Goal: Task Accomplishment & Management: Use online tool/utility

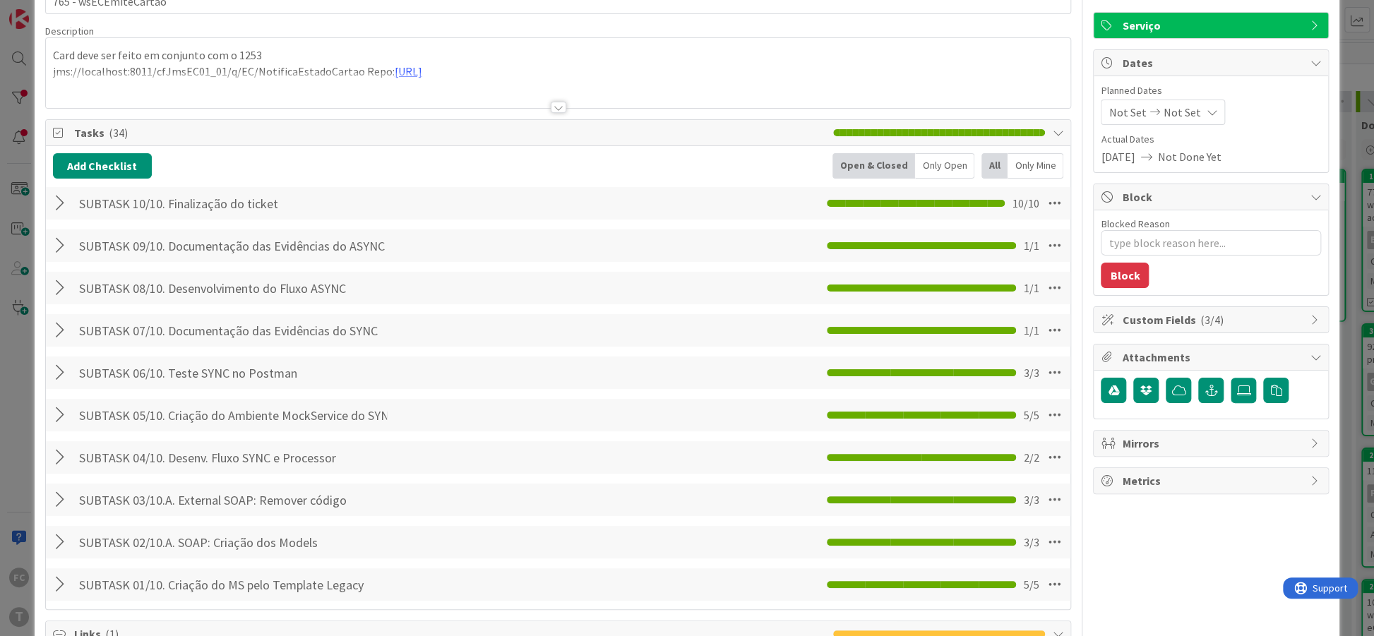
scroll to position [86, 0]
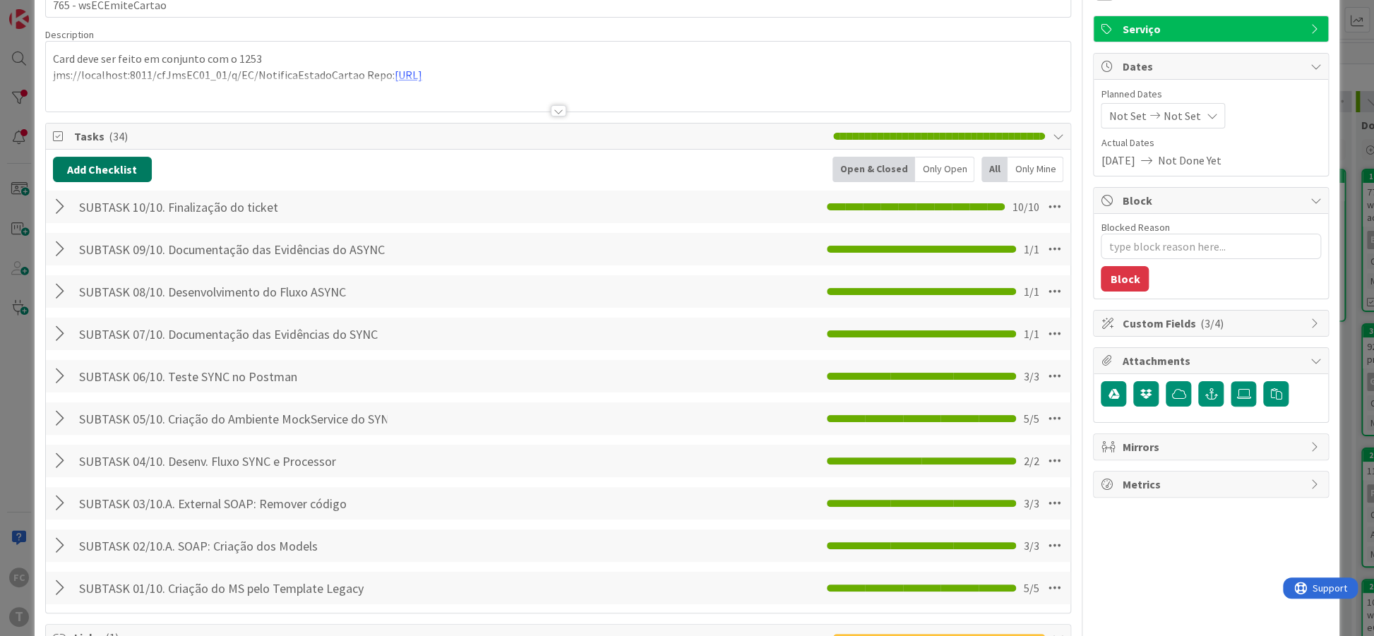
click at [97, 175] on button "Add Checklist" at bounding box center [102, 169] width 99 height 25
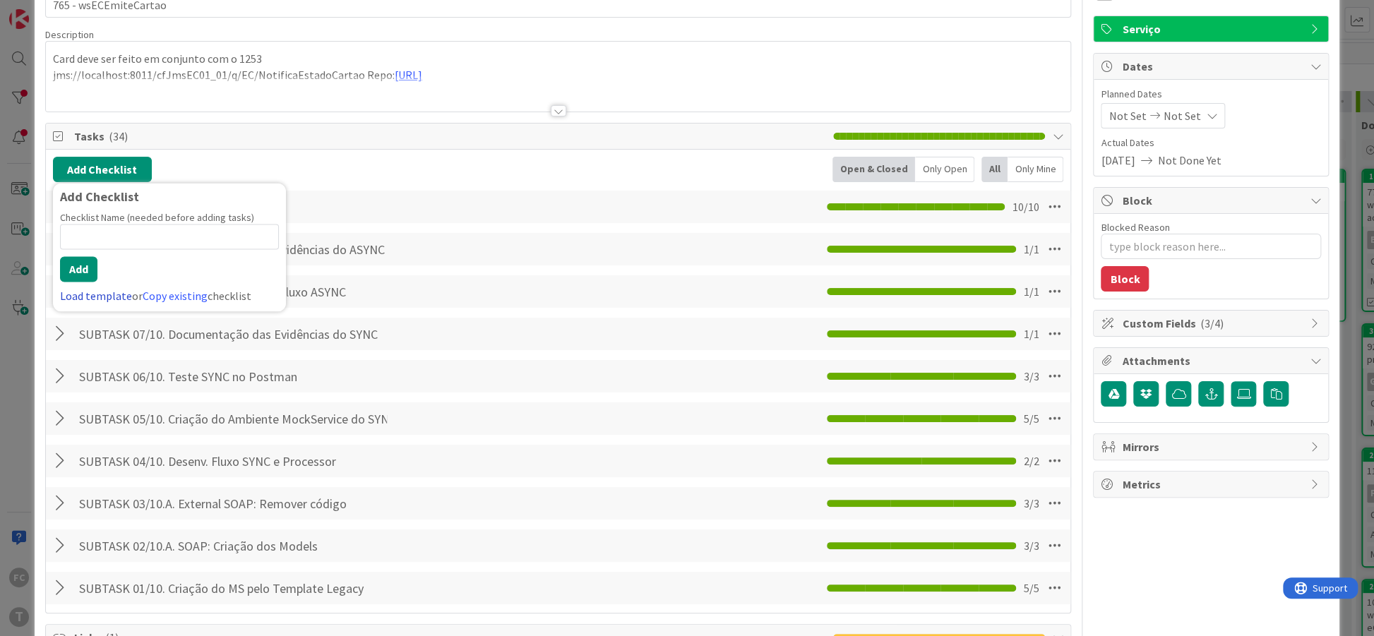
click at [96, 298] on link "Load template" at bounding box center [96, 296] width 72 height 14
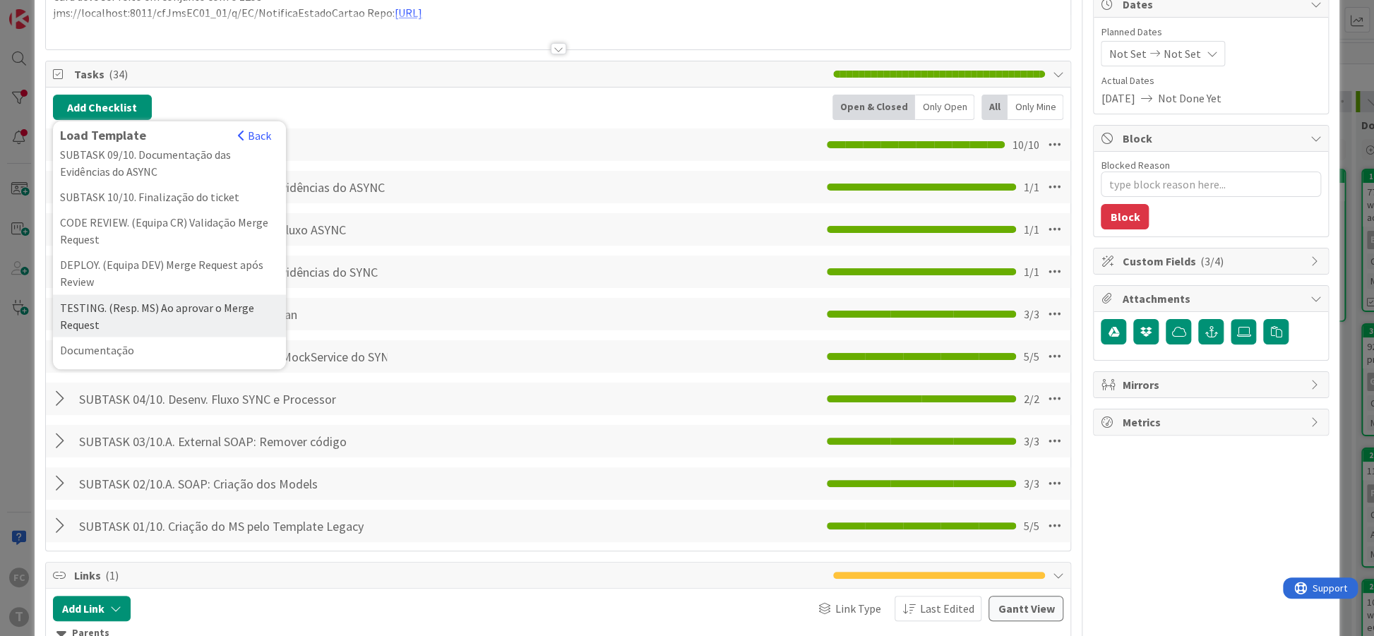
scroll to position [172, 0]
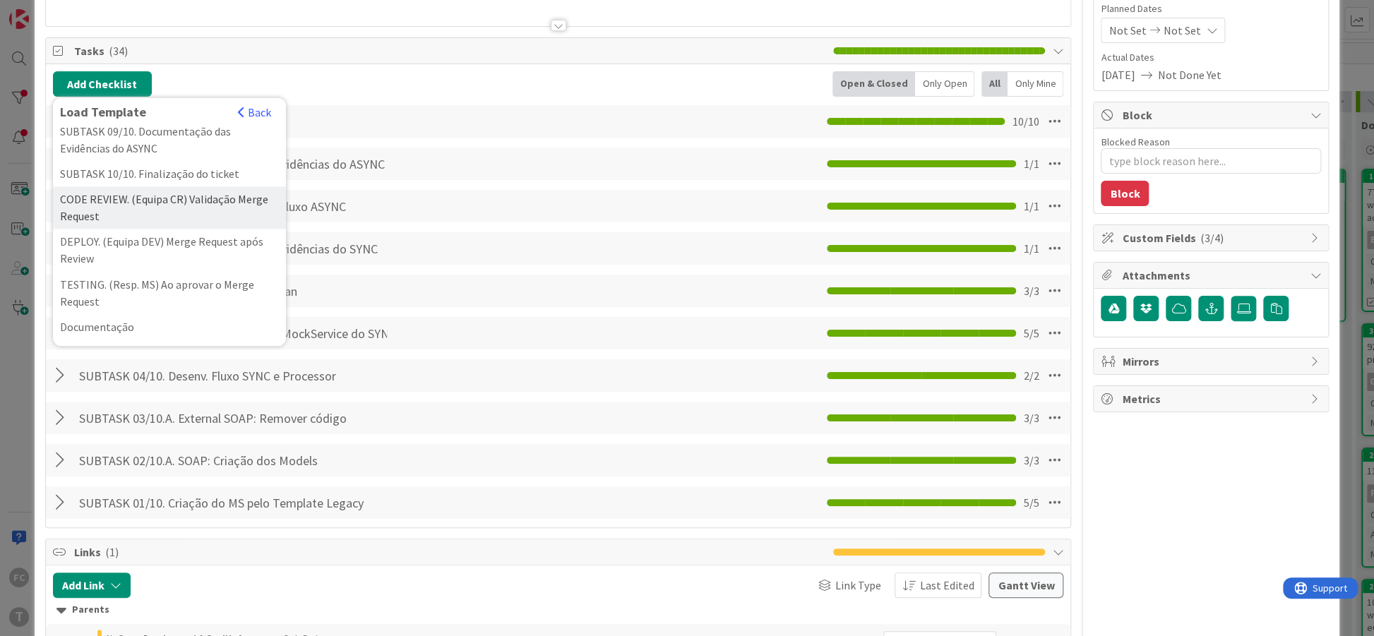
click at [176, 210] on div "CODE REVIEW. (Equipa CR) Validação Merge Request" at bounding box center [169, 207] width 233 height 42
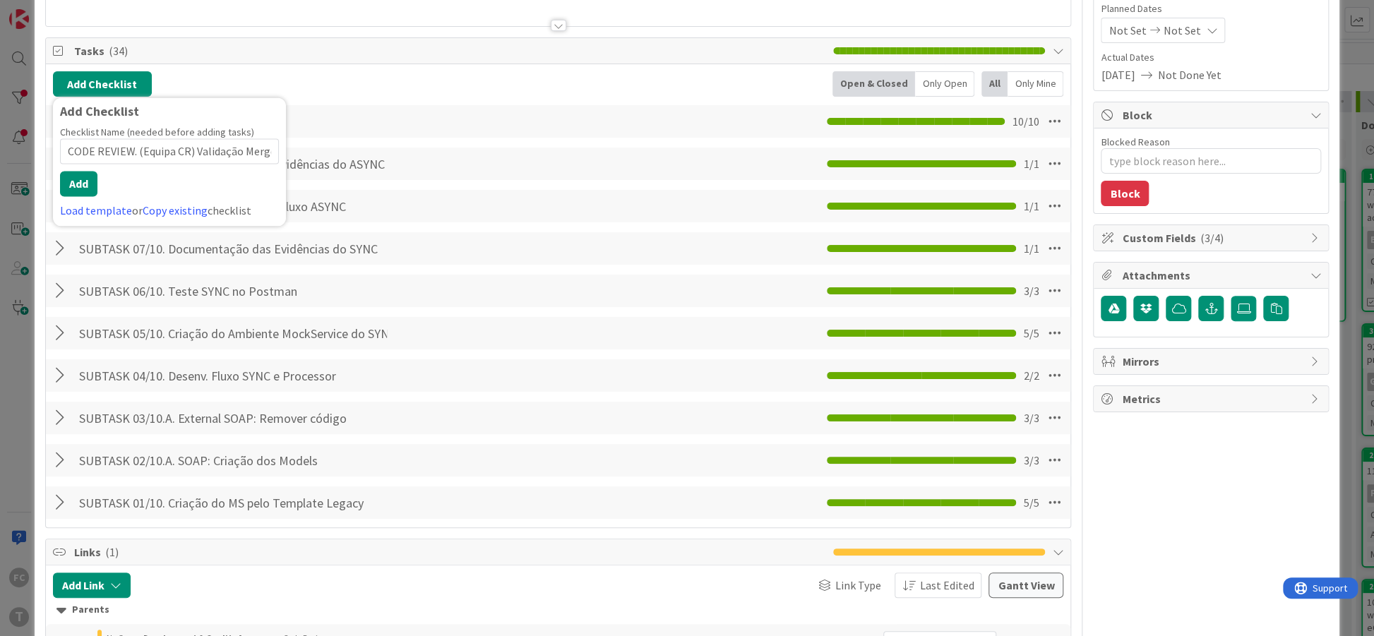
scroll to position [0, 40]
click at [75, 180] on button "Add" at bounding box center [78, 183] width 37 height 25
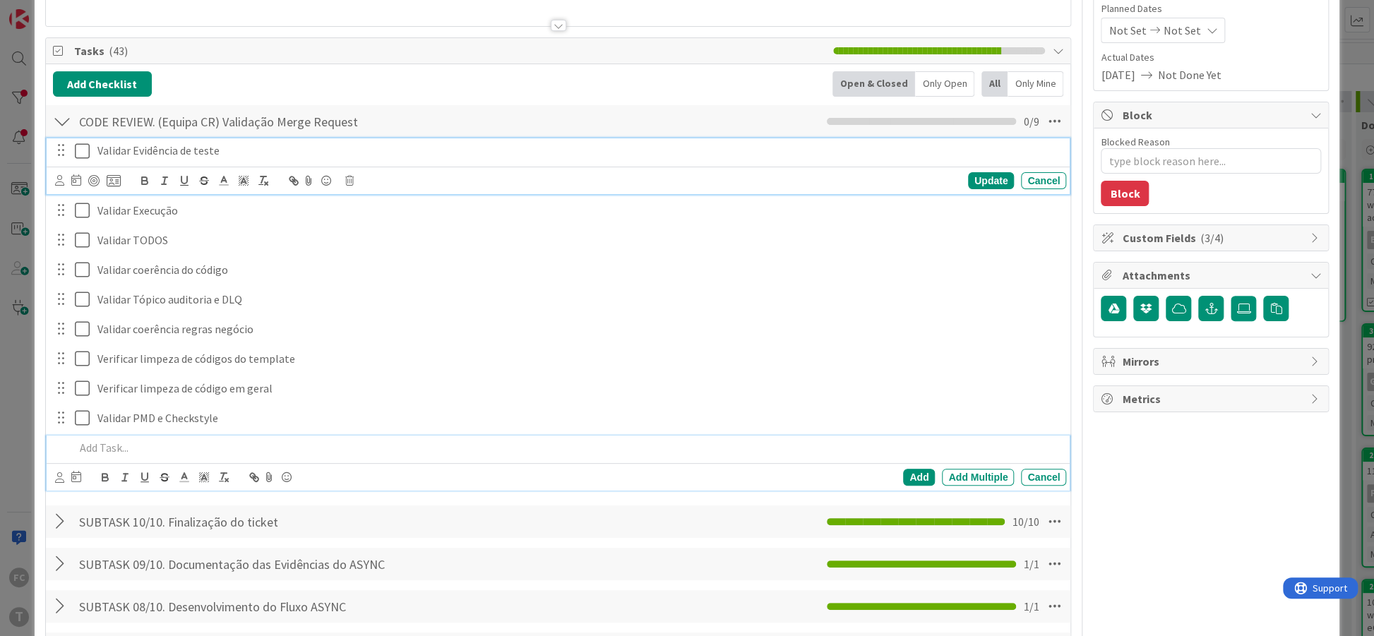
click at [78, 145] on icon at bounding box center [85, 151] width 21 height 17
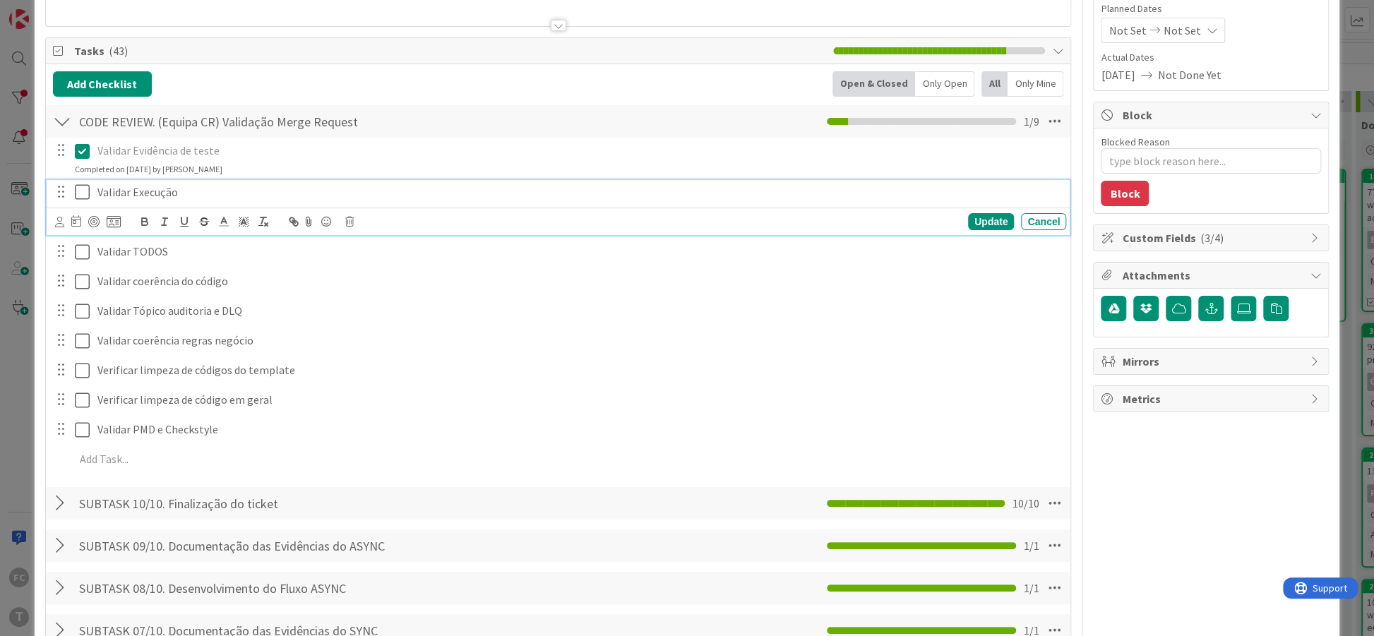
click at [78, 191] on icon at bounding box center [85, 192] width 21 height 17
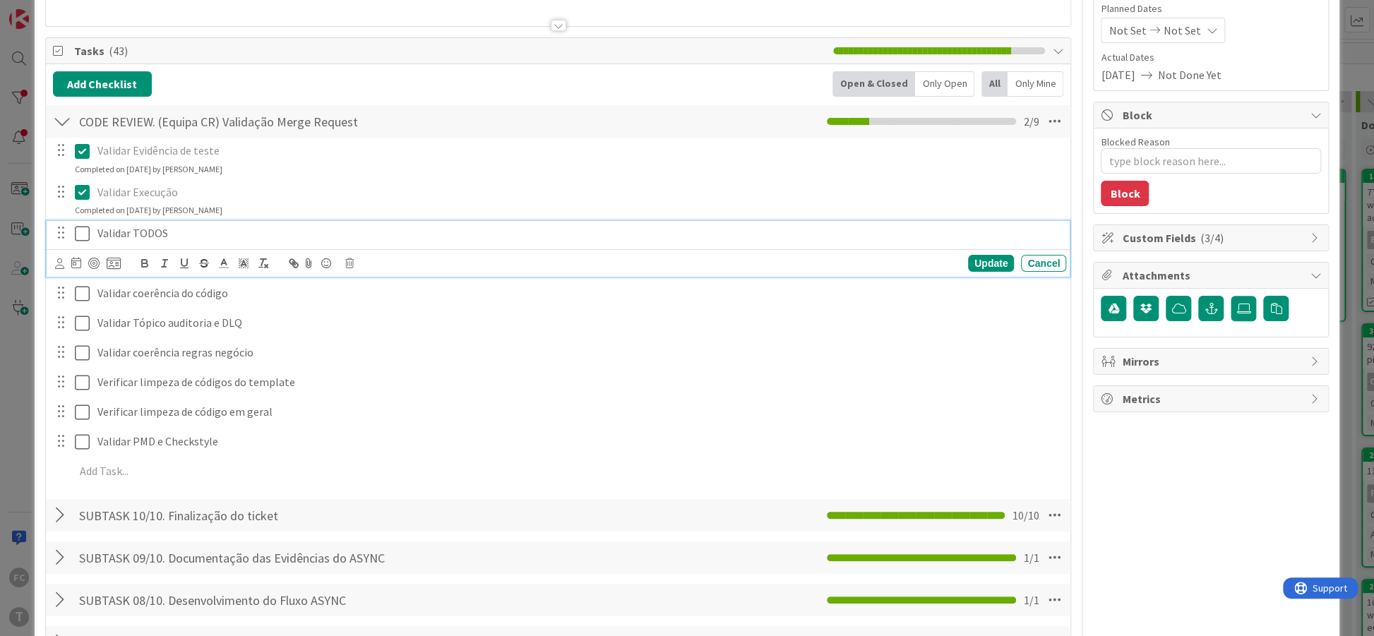
click at [85, 232] on icon at bounding box center [85, 233] width 21 height 17
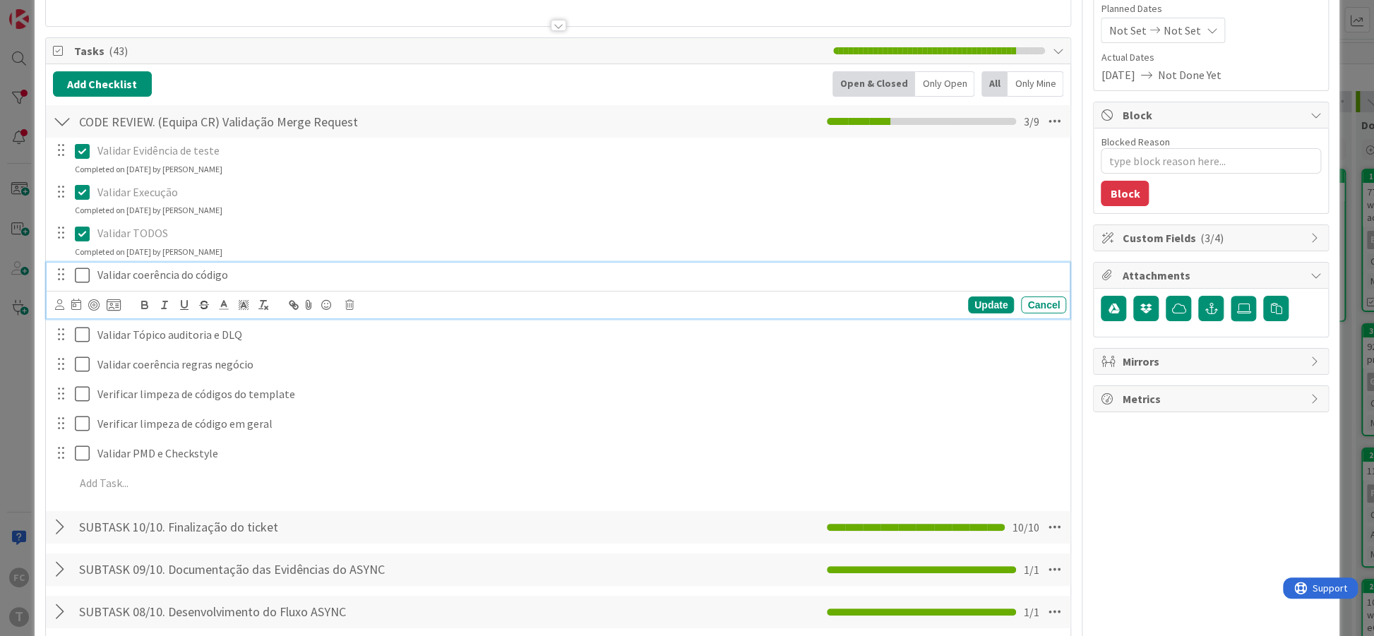
click at [86, 270] on icon at bounding box center [85, 275] width 21 height 17
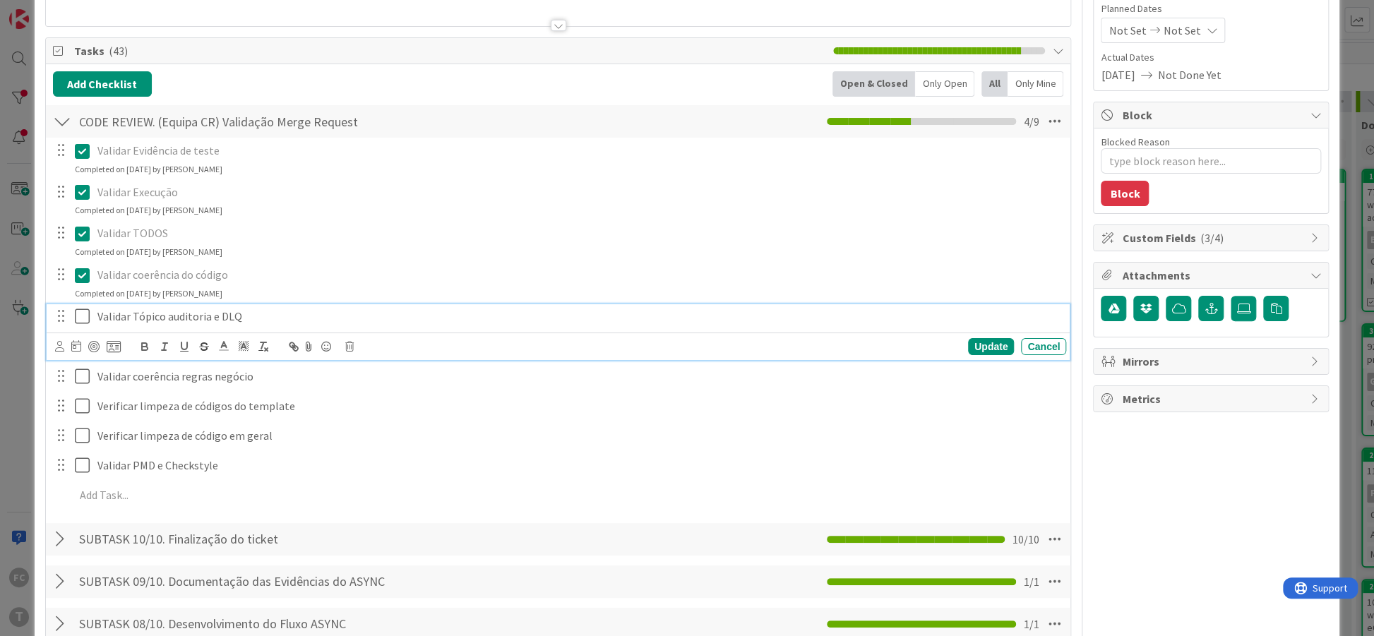
click at [80, 311] on icon at bounding box center [85, 316] width 21 height 17
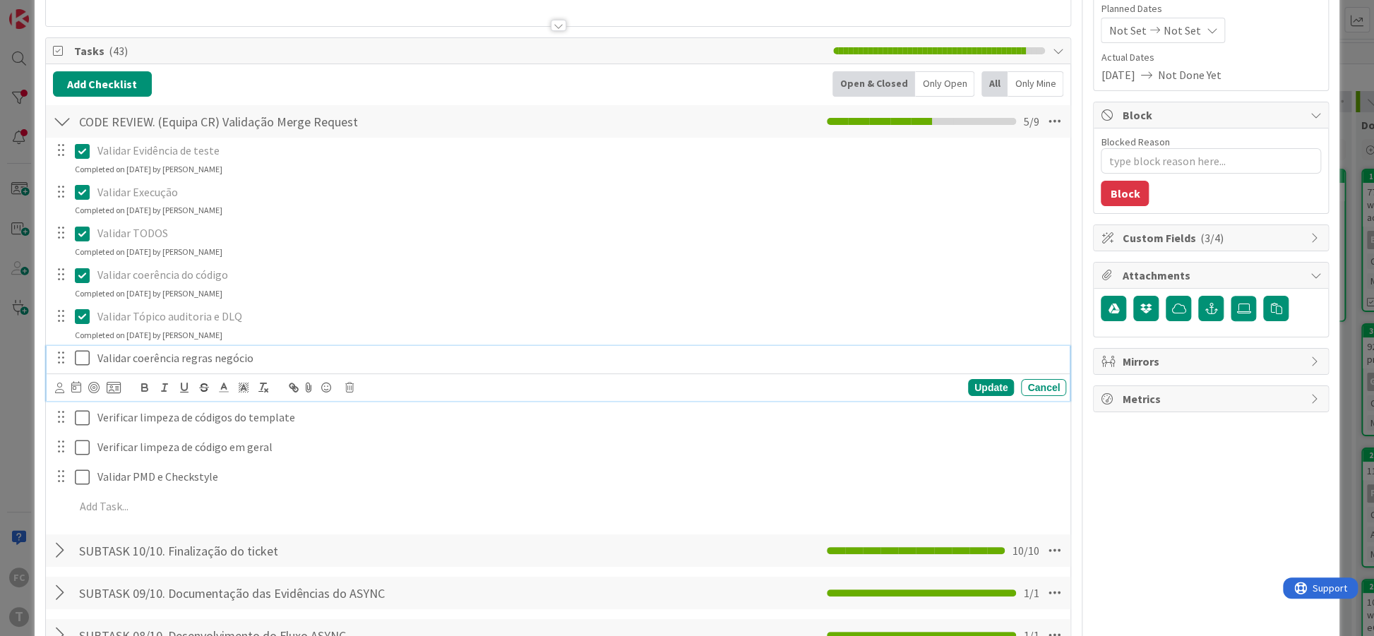
click at [82, 354] on icon at bounding box center [85, 357] width 21 height 17
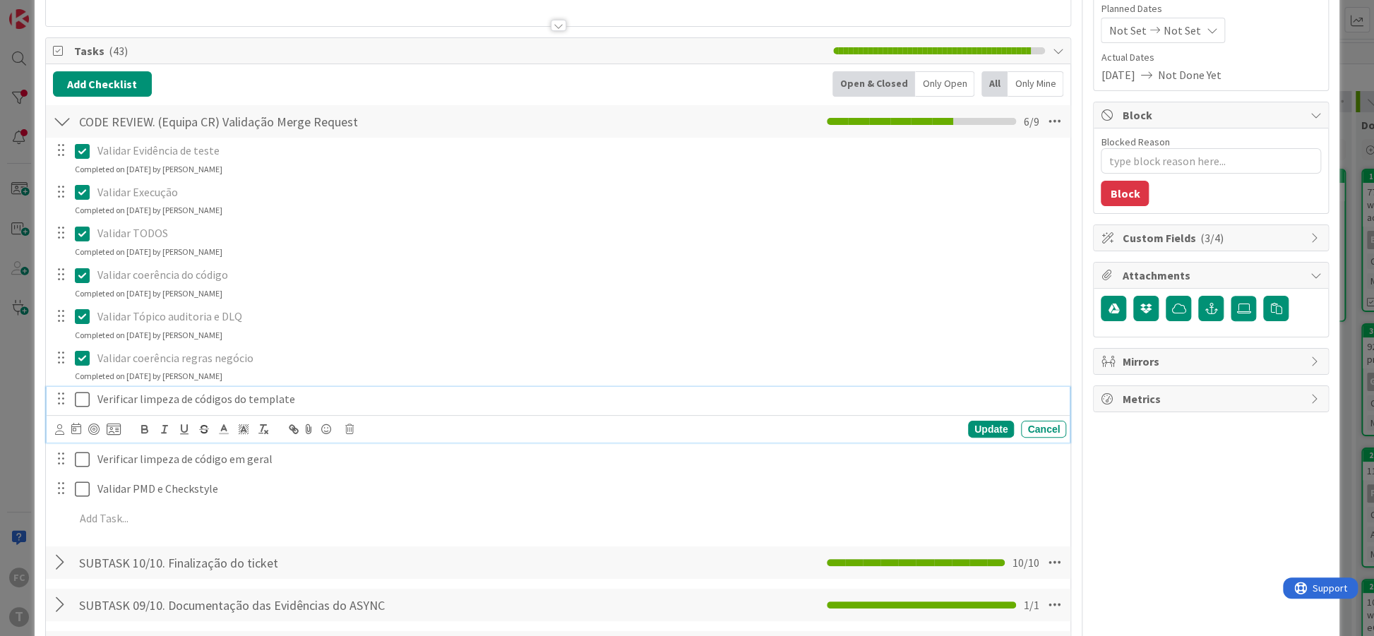
click at [78, 394] on icon at bounding box center [85, 399] width 21 height 17
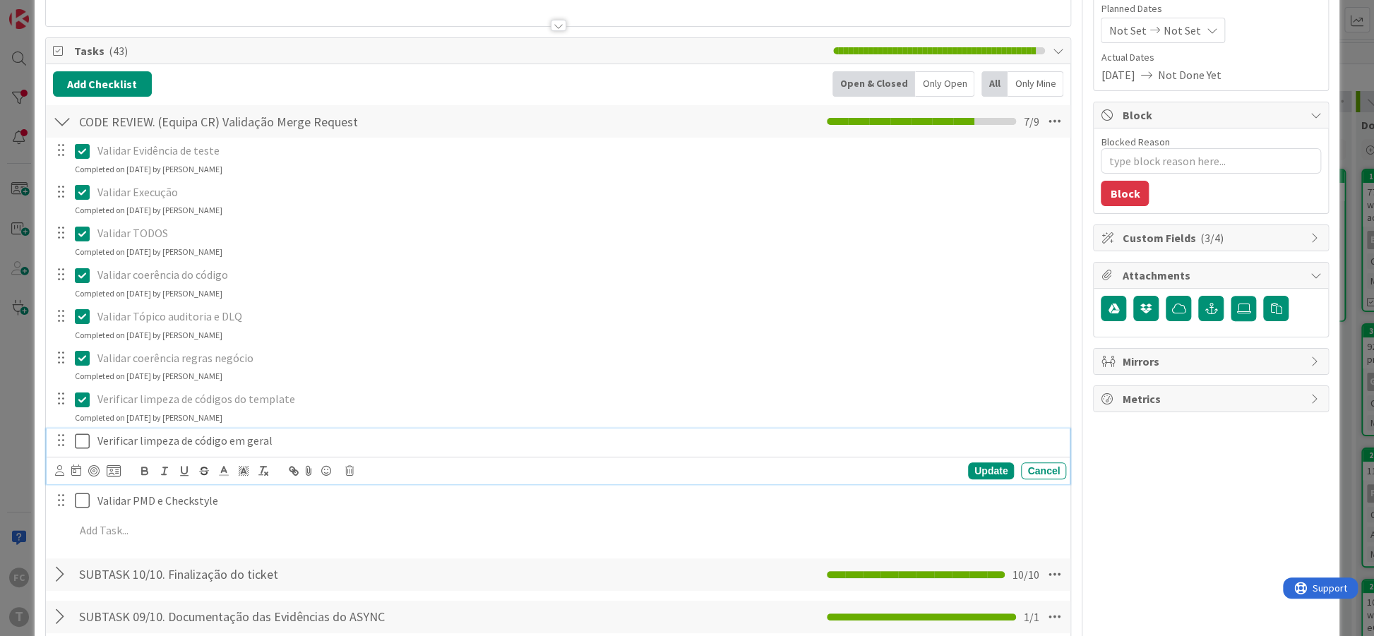
click at [81, 445] on icon at bounding box center [85, 441] width 21 height 17
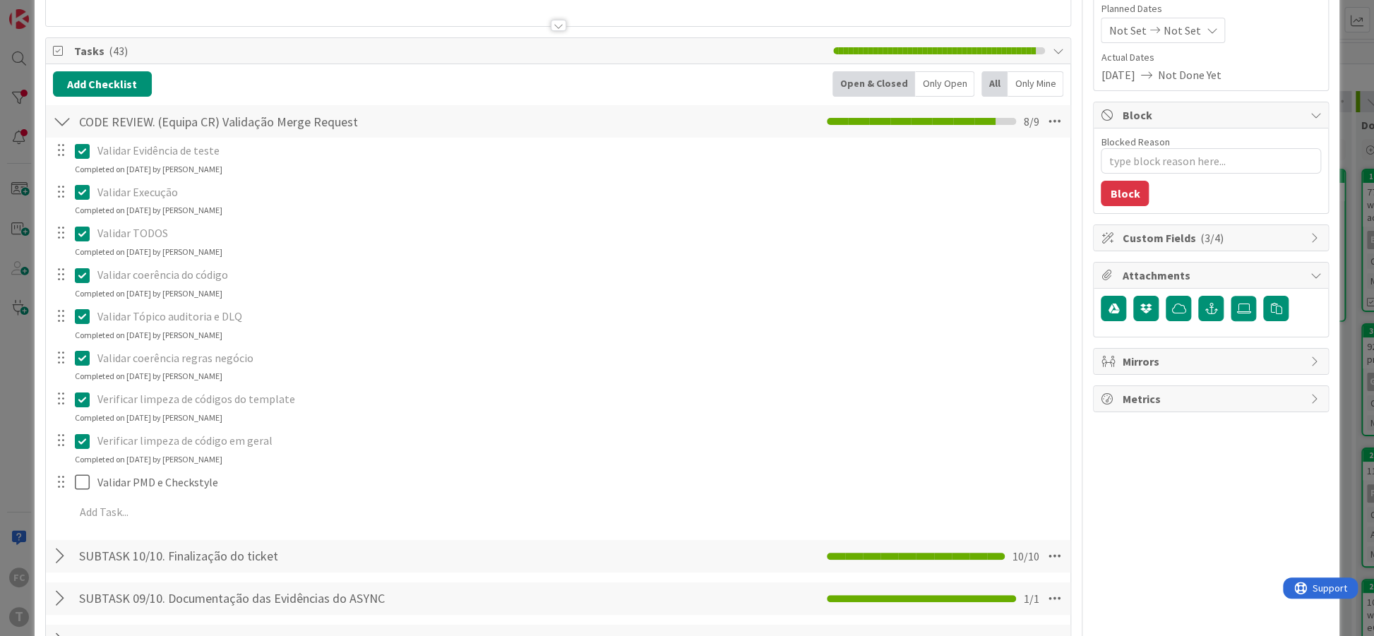
type textarea "x"
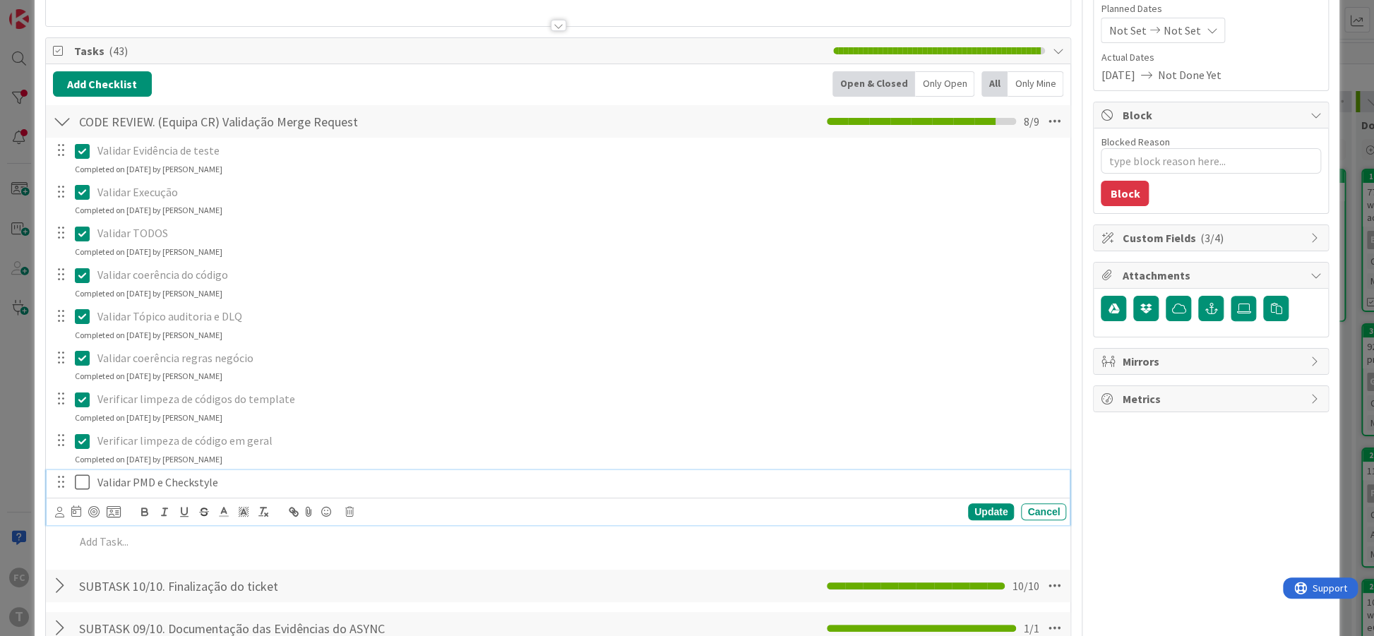
click at [174, 483] on p "Validar PMD e Checkstyle" at bounding box center [578, 482] width 963 height 16
drag, startPoint x: 133, startPoint y: 479, endPoint x: 228, endPoint y: 477, distance: 94.6
click at [228, 477] on p "Validar PMD e Checkstyle" at bounding box center [578, 482] width 963 height 16
click at [188, 391] on p "Verificar limpeza de códigos do template" at bounding box center [578, 399] width 963 height 16
click at [83, 487] on icon at bounding box center [85, 482] width 21 height 17
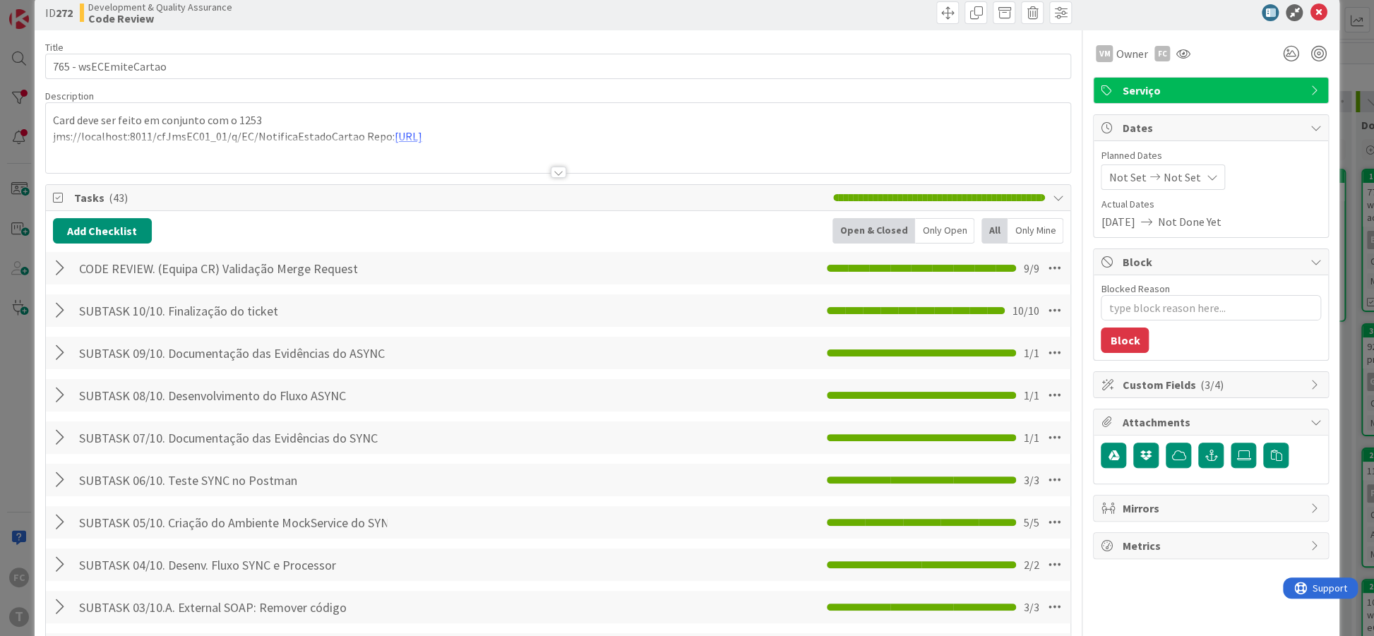
scroll to position [0, 0]
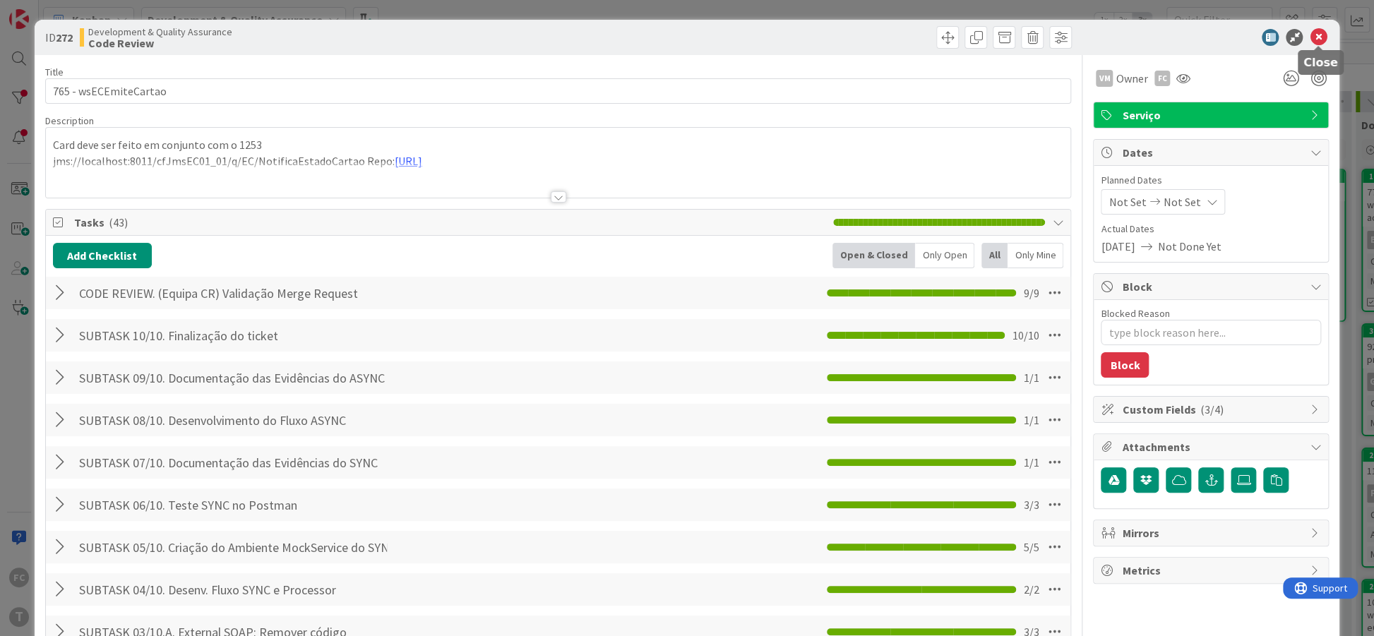
click at [1321, 40] on icon at bounding box center [1317, 37] width 17 height 17
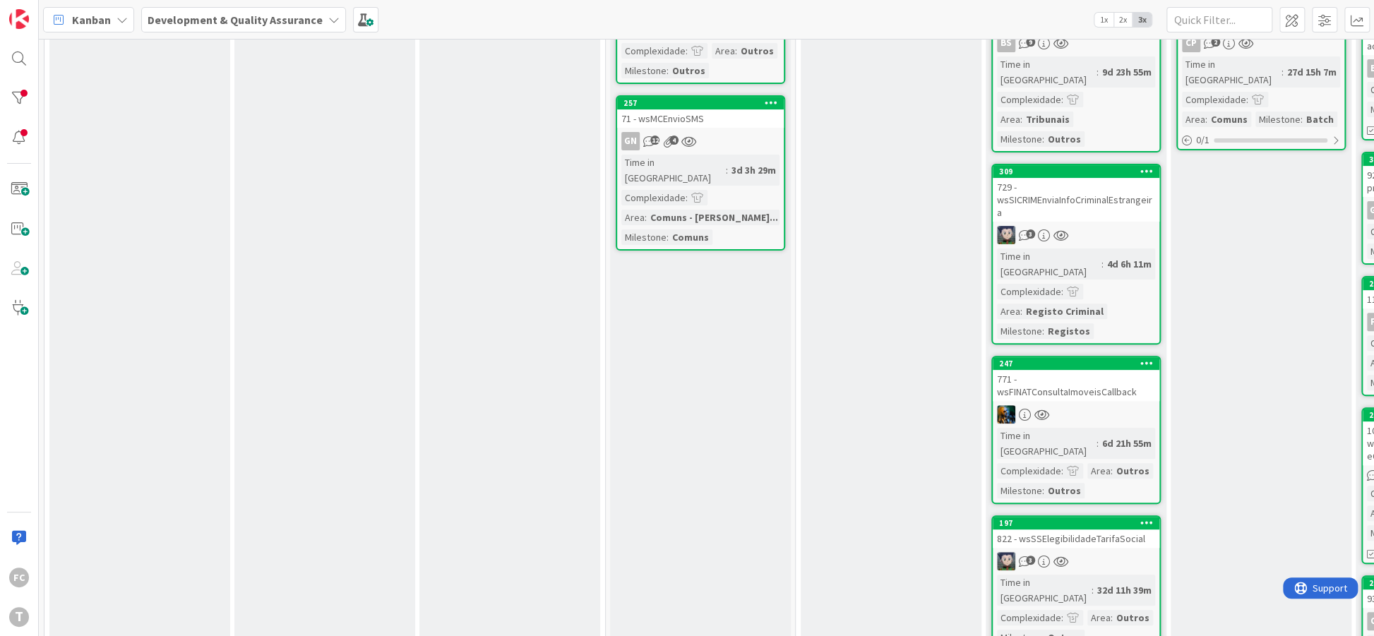
scroll to position [316, 0]
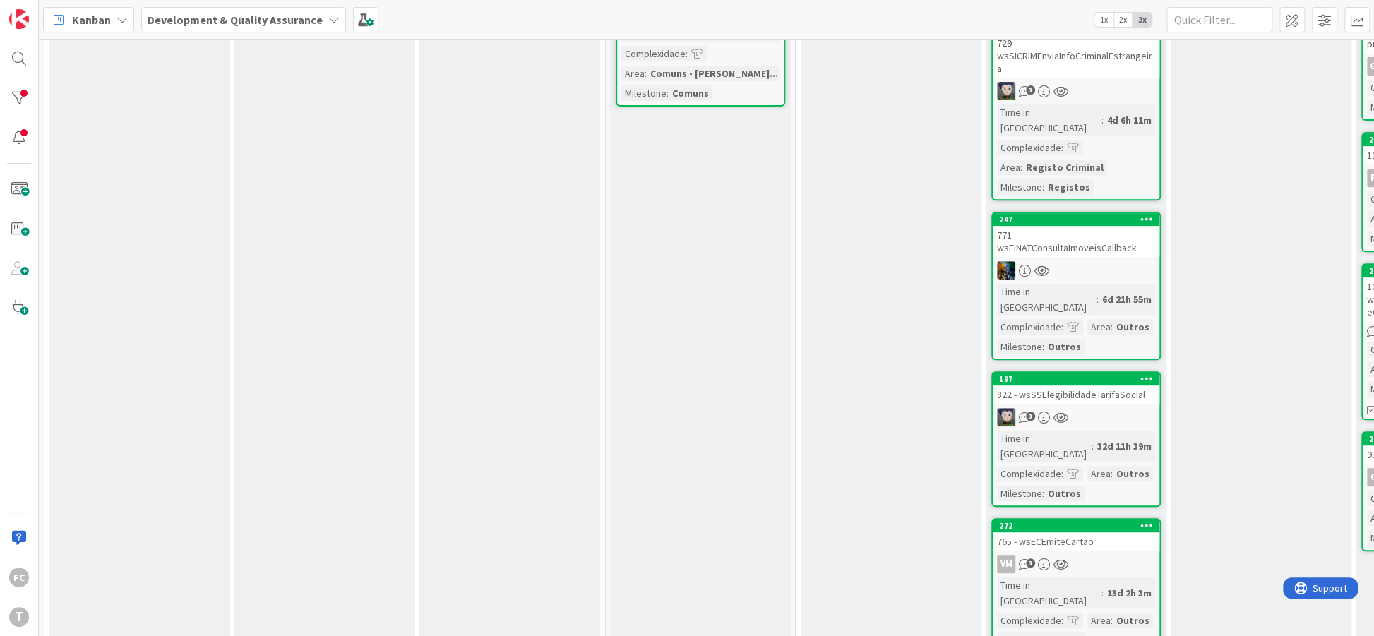
click at [1134, 518] on link "272 765 - wsECEmiteCartao VM 3 Time in [GEOGRAPHIC_DATA] : 13d 2h 3m Complexida…" at bounding box center [1075, 603] width 169 height 171
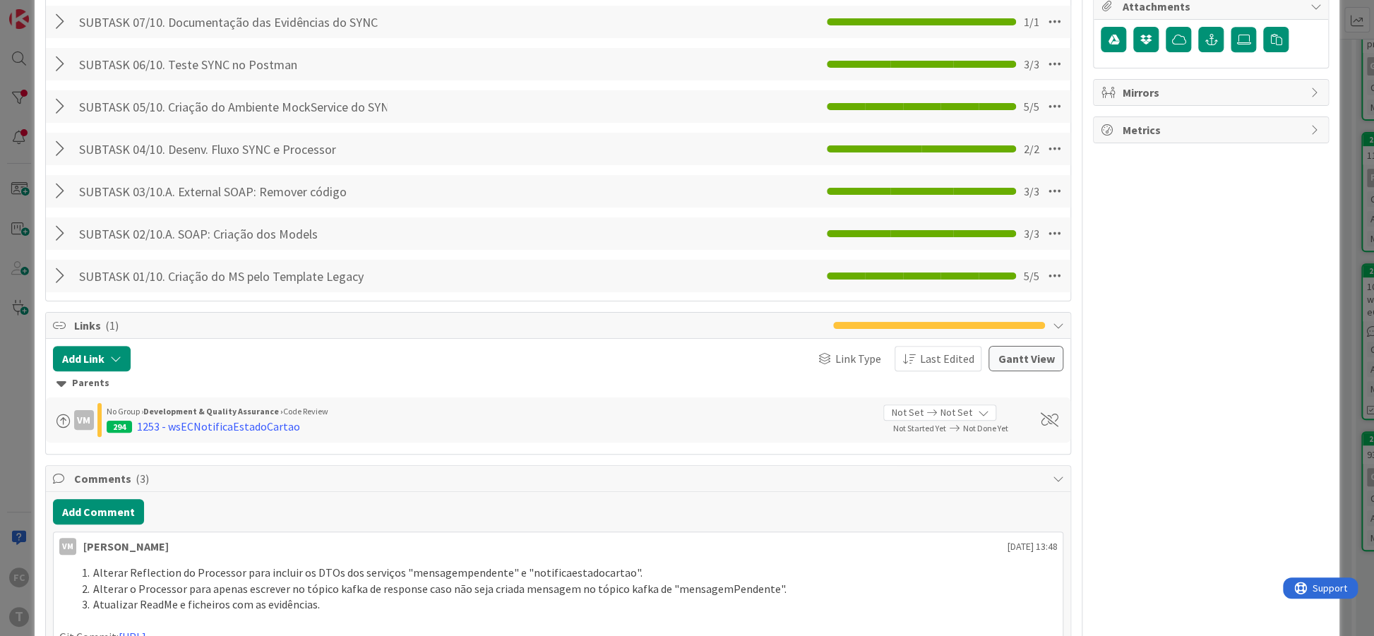
scroll to position [515, 0]
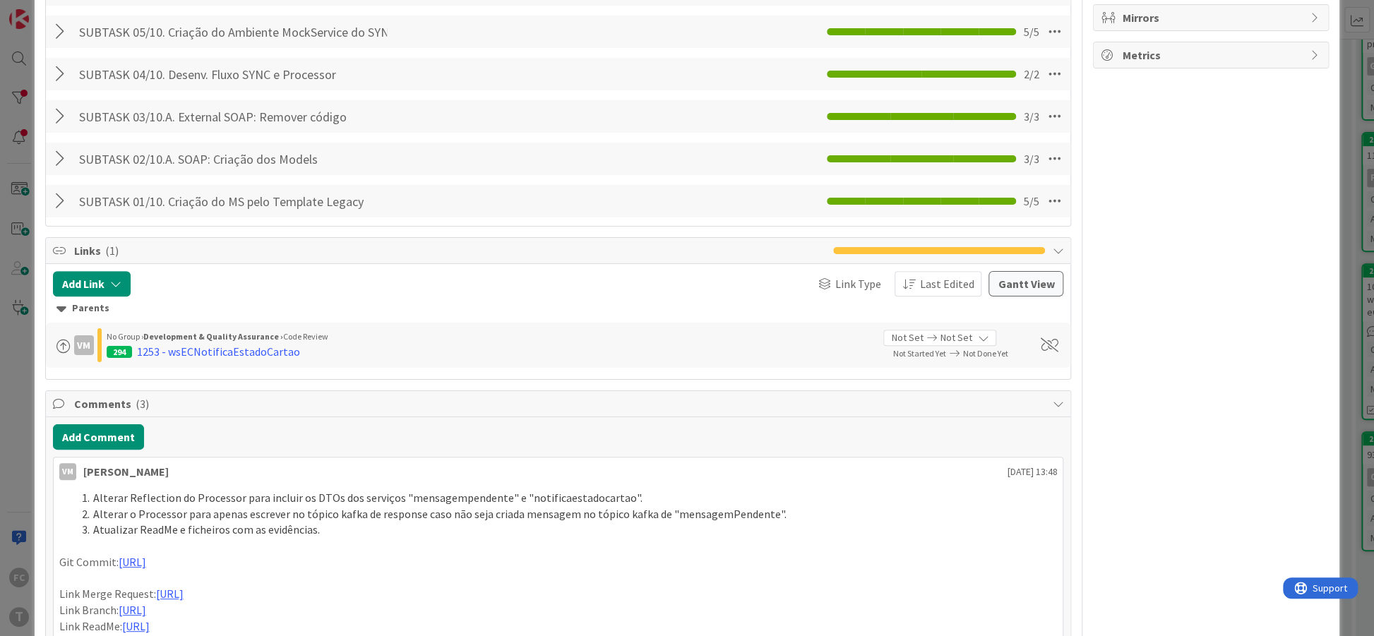
click at [239, 248] on span "Links ( 1 )" at bounding box center [450, 250] width 752 height 17
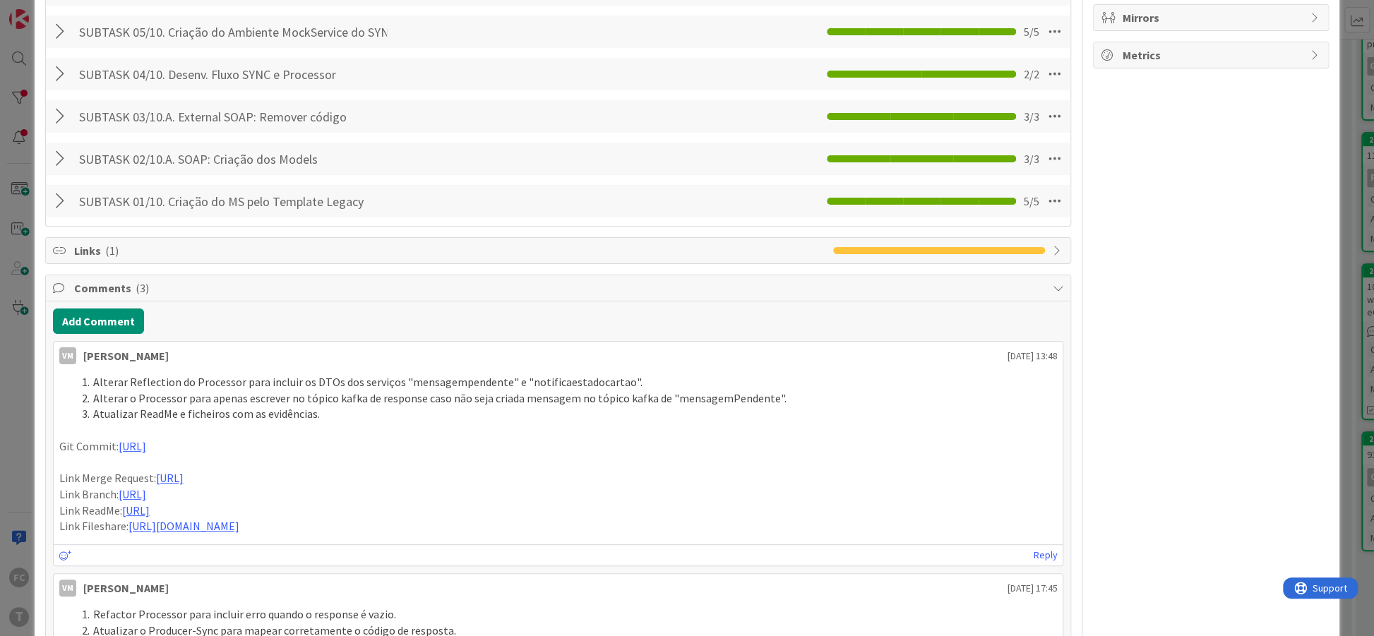
click at [239, 248] on span "Links ( 1 )" at bounding box center [450, 250] width 752 height 17
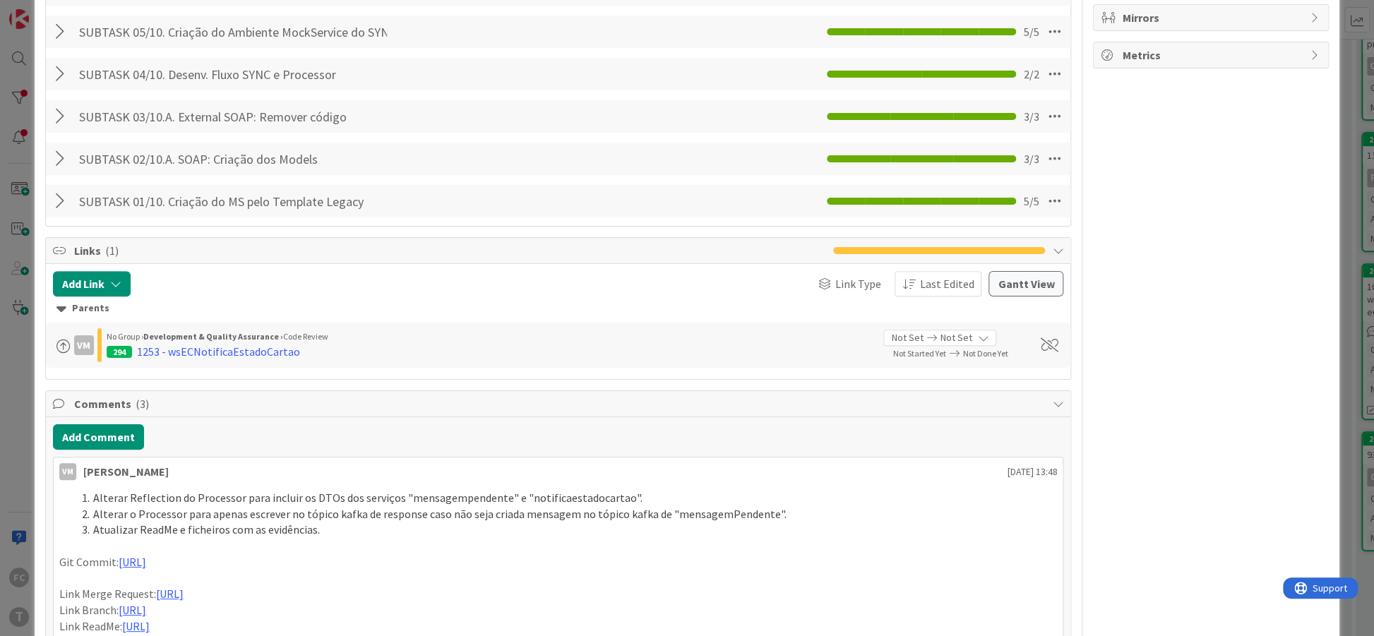
click at [239, 248] on span "Links ( 1 )" at bounding box center [450, 250] width 752 height 17
type textarea "x"
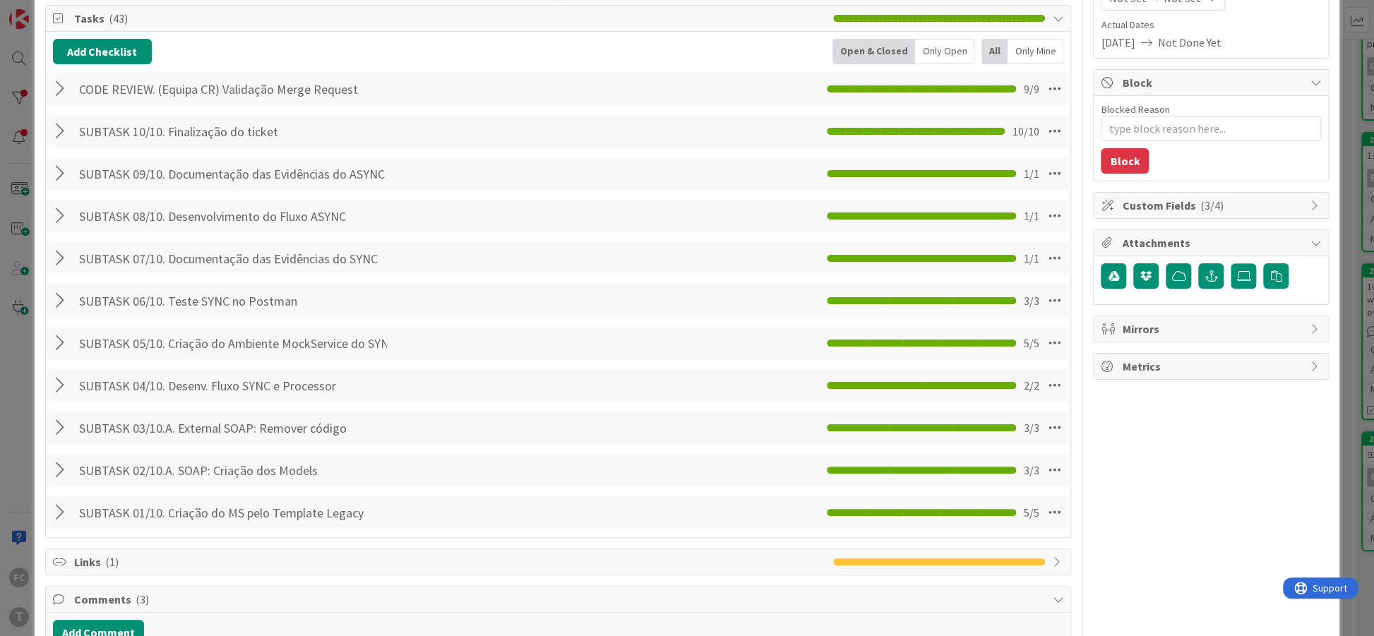
scroll to position [0, 0]
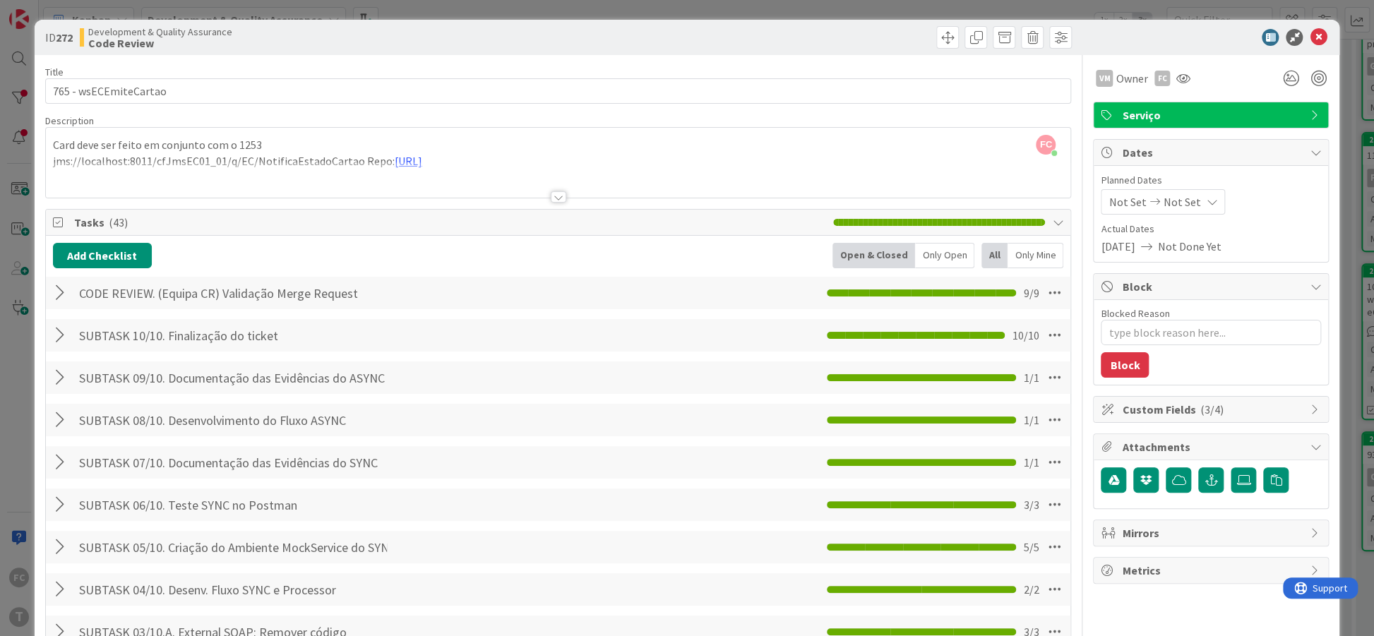
click at [562, 194] on div at bounding box center [559, 196] width 16 height 11
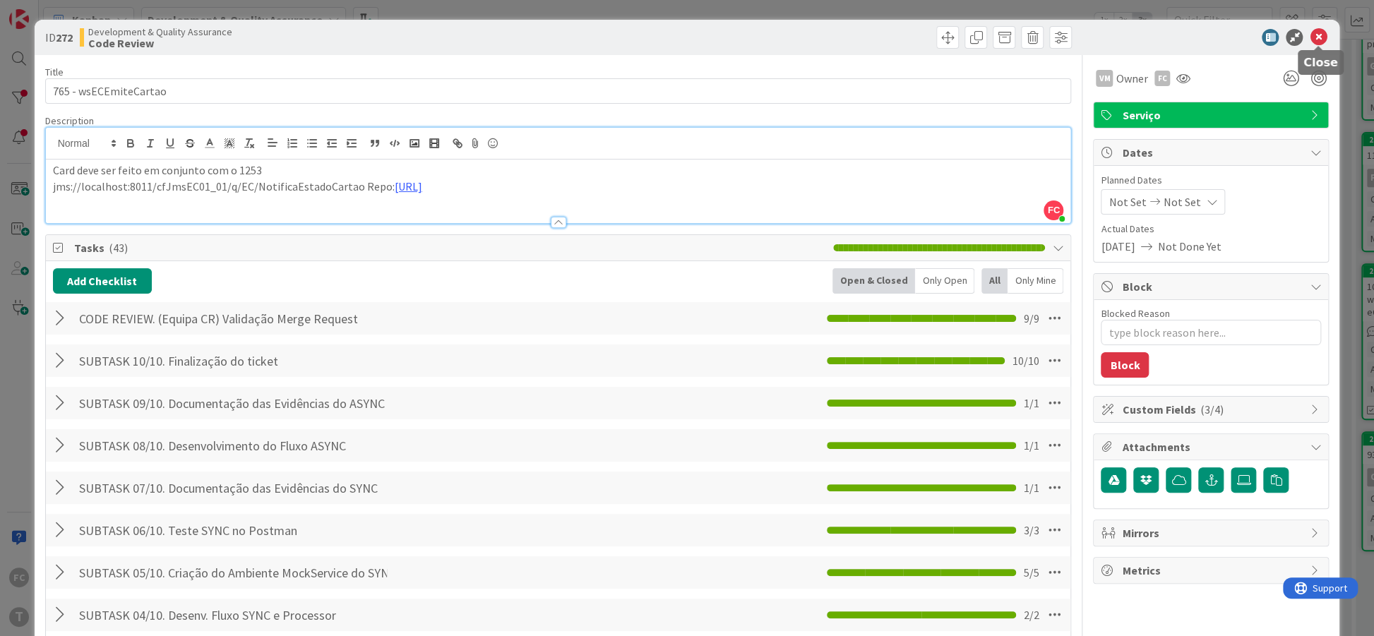
click at [1317, 35] on icon at bounding box center [1317, 37] width 17 height 17
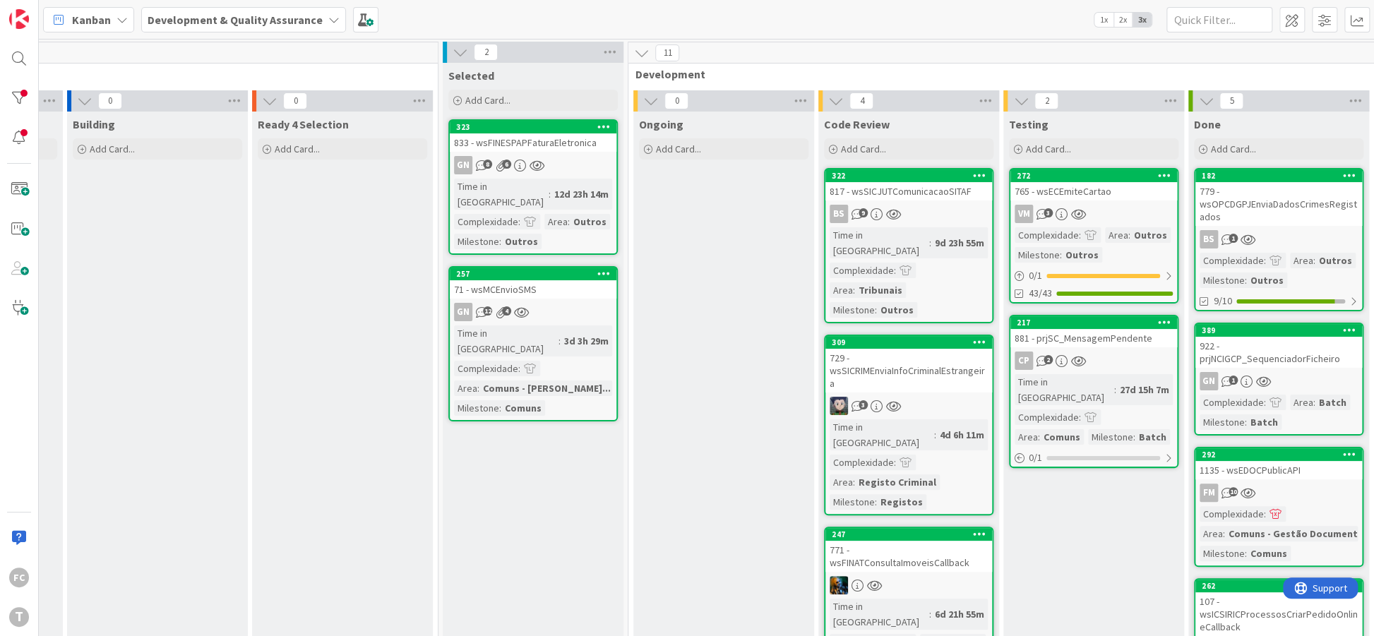
scroll to position [0, 167]
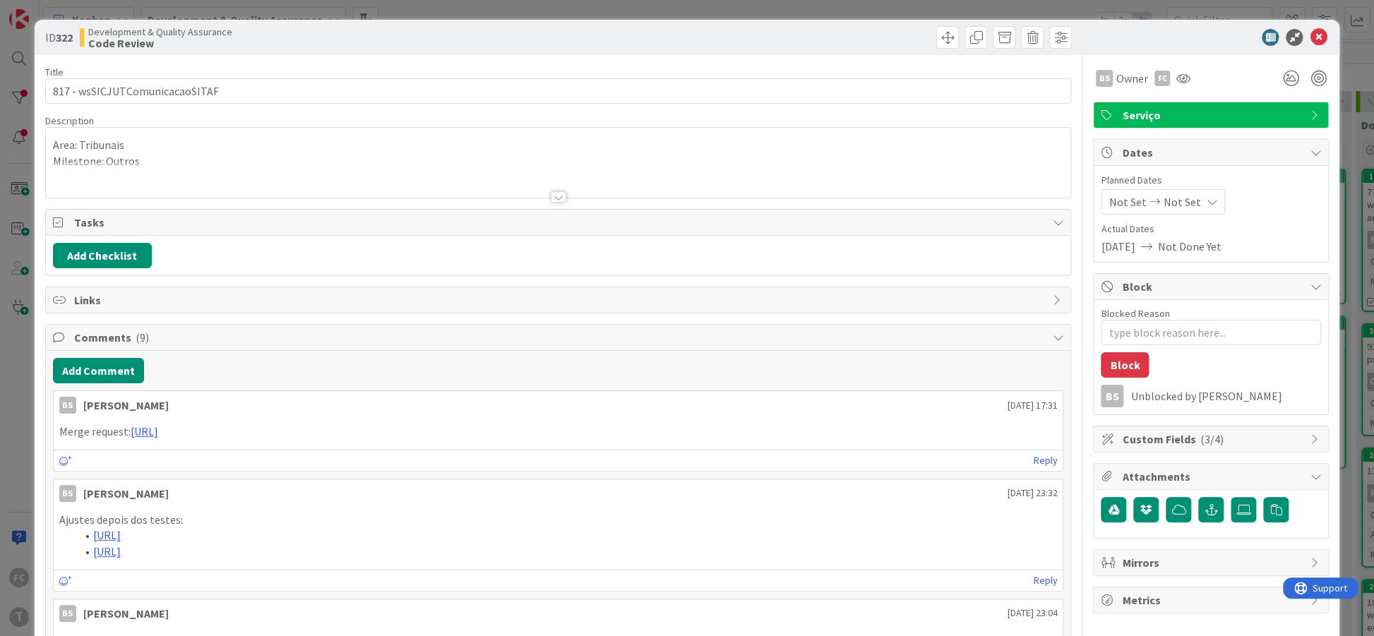
type textarea "x"
click at [132, 257] on button "Add Checklist" at bounding box center [102, 255] width 99 height 25
click at [92, 378] on link "Load template" at bounding box center [96, 382] width 72 height 14
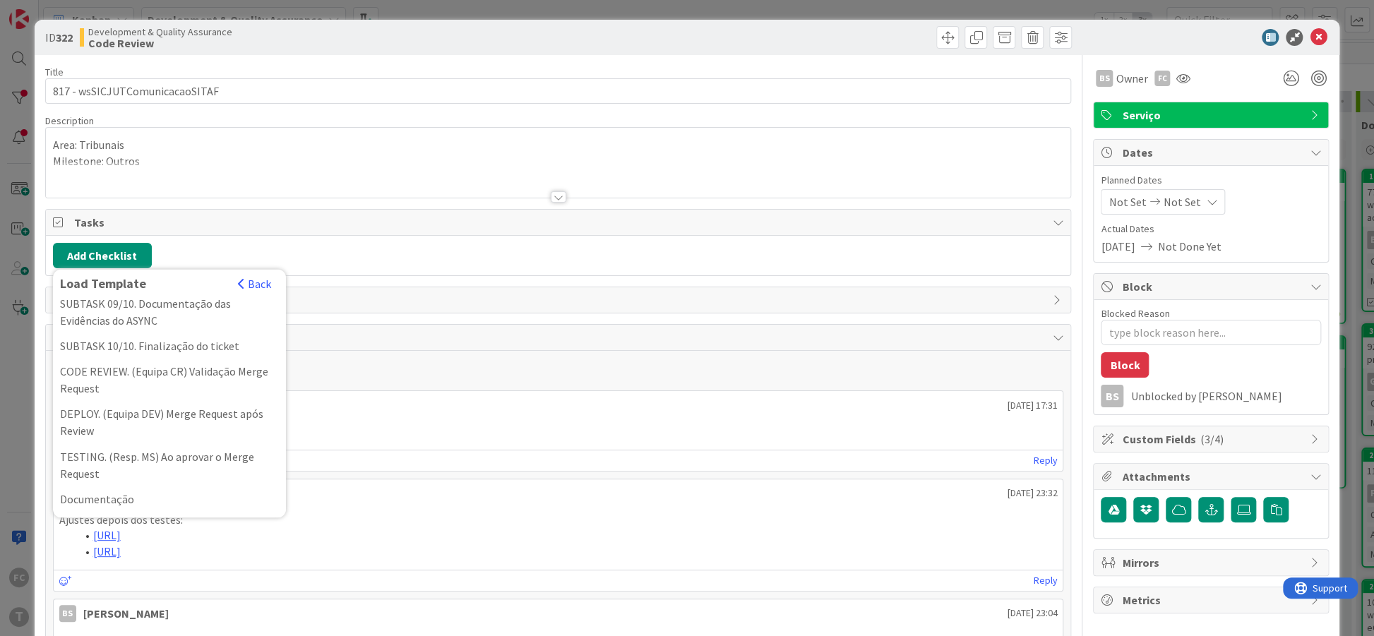
scroll to position [466, 0]
click at [184, 378] on div "CODE REVIEW. (Equipa CR) Validação Merge Request" at bounding box center [169, 379] width 233 height 42
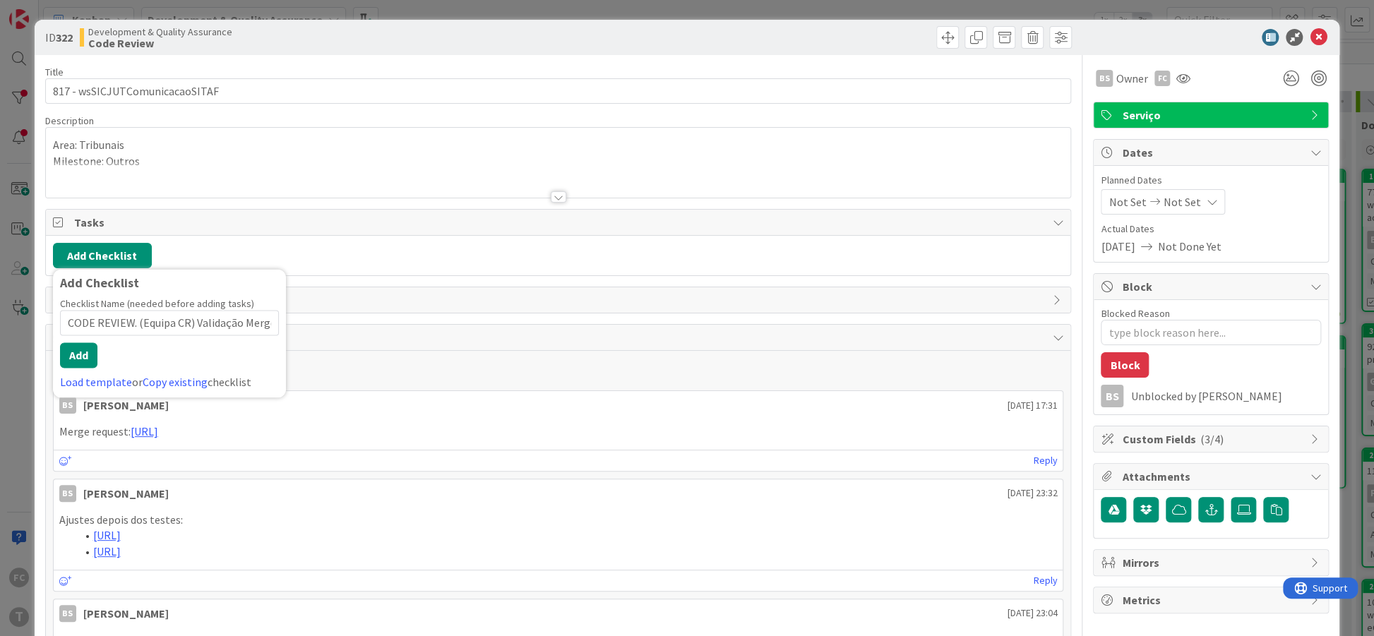
scroll to position [0, 40]
click at [77, 353] on button "Add" at bounding box center [78, 354] width 37 height 25
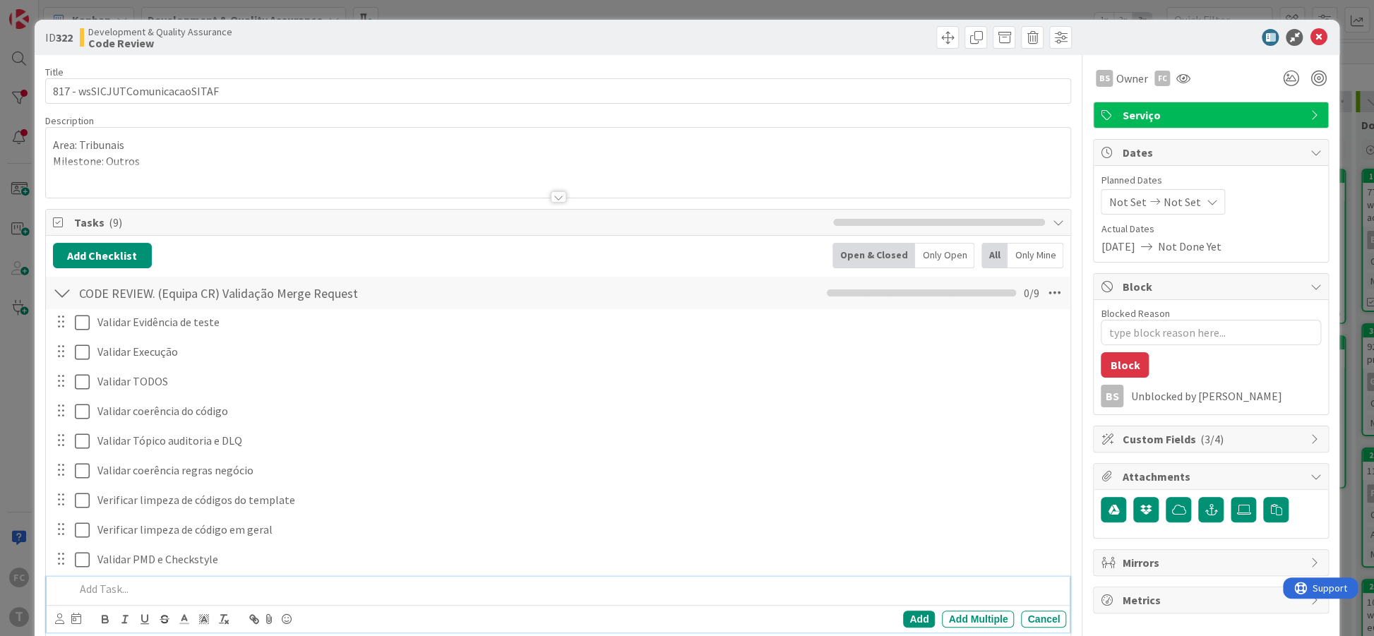
scroll to position [86, 0]
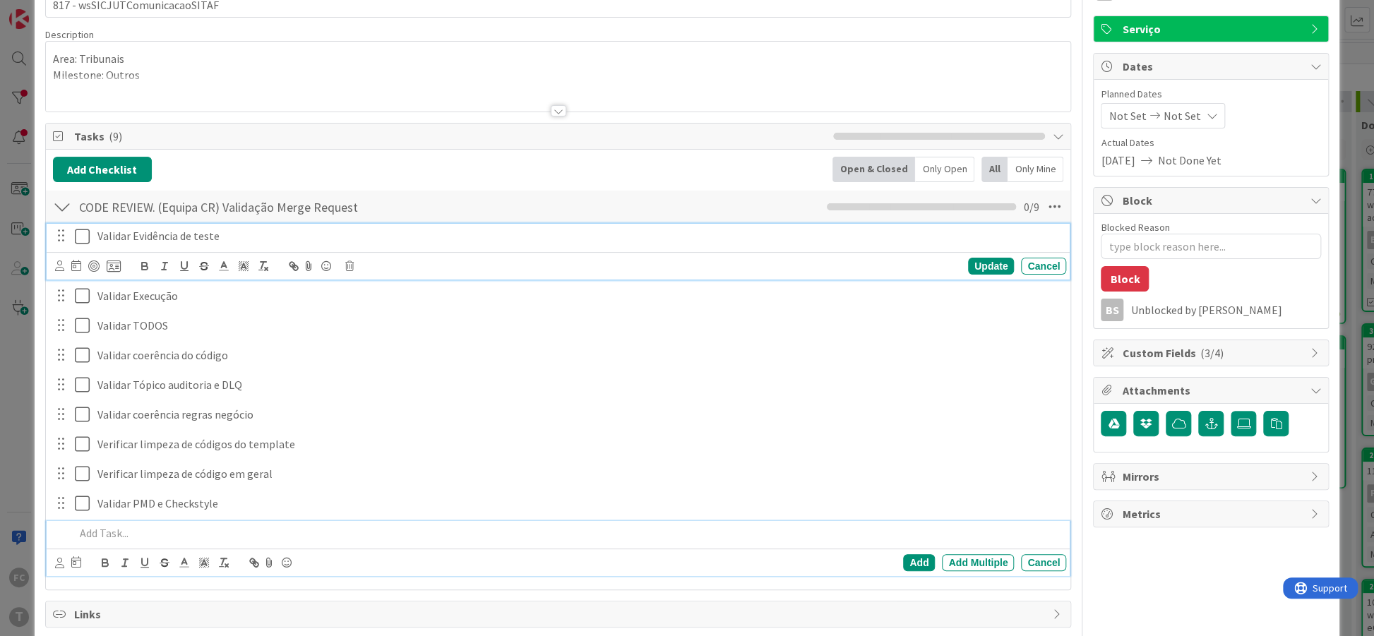
click at [83, 234] on icon at bounding box center [85, 236] width 21 height 17
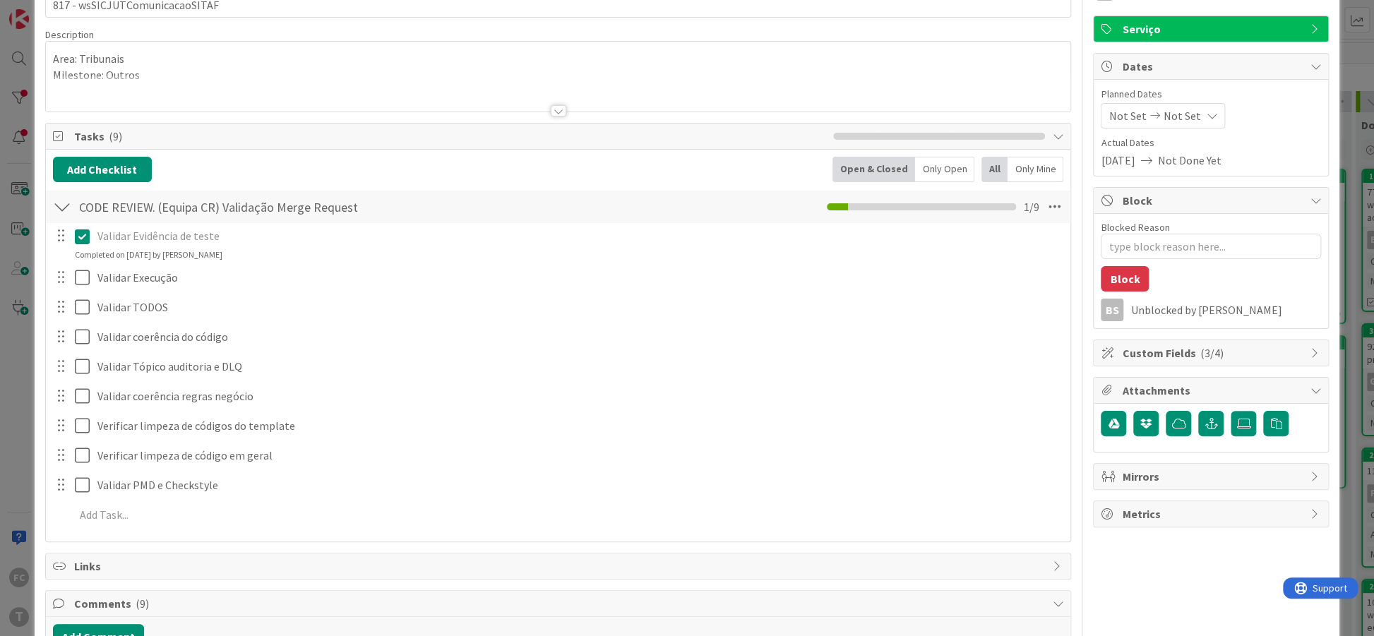
click at [81, 263] on div "Validar Evidência de teste Update Cancel Completed on 11/08/2025 by Filipe Carv…" at bounding box center [558, 378] width 1011 height 310
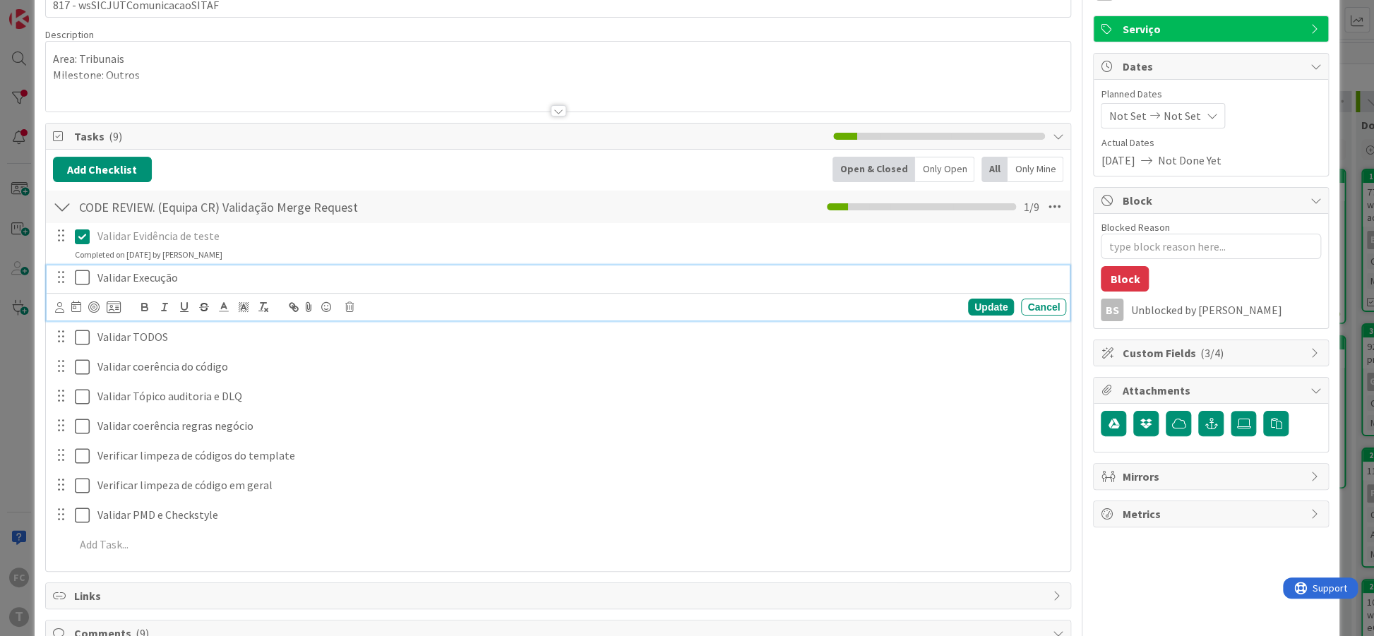
click at [83, 272] on icon at bounding box center [85, 277] width 21 height 17
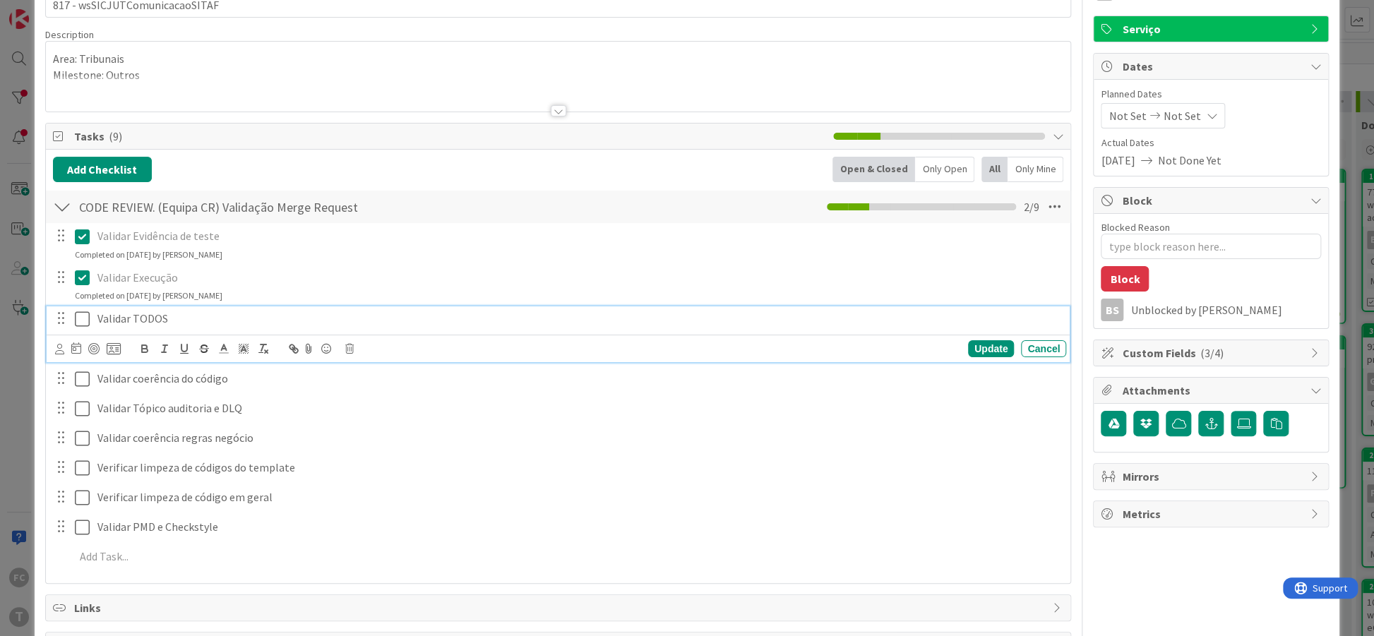
click at [88, 322] on icon at bounding box center [85, 319] width 21 height 17
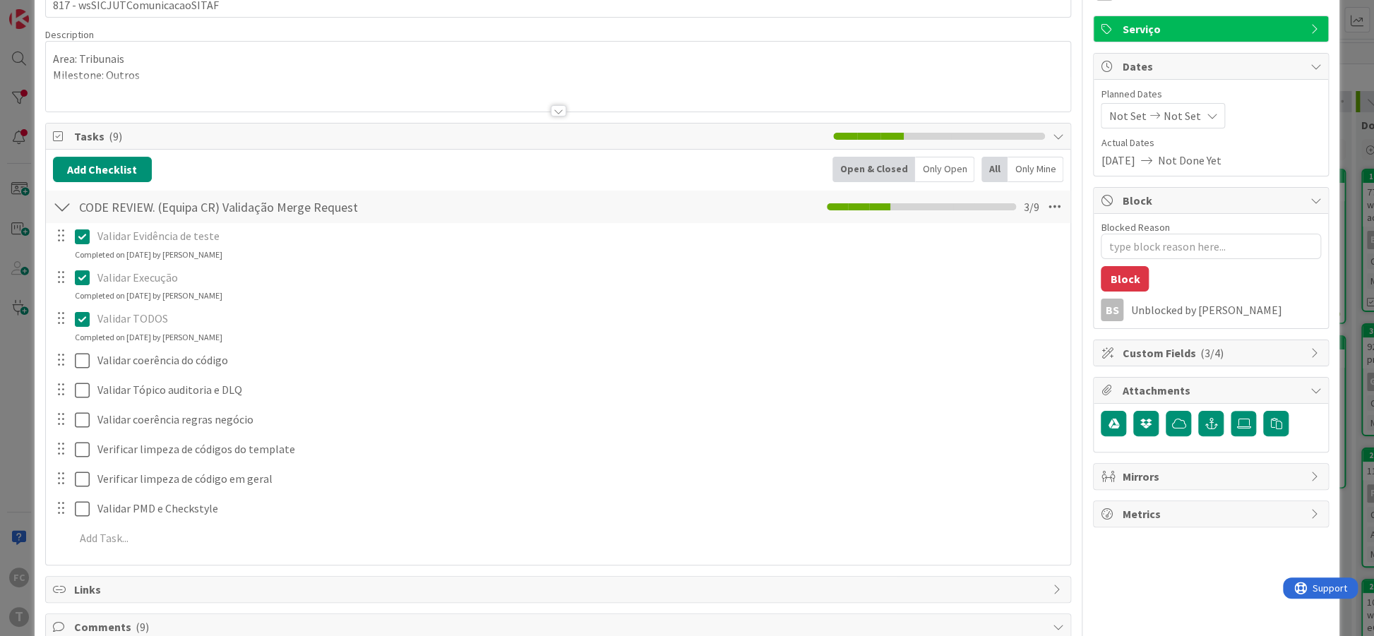
click at [566, 35] on div "Description" at bounding box center [558, 34] width 1026 height 13
click at [80, 365] on icon at bounding box center [85, 360] width 21 height 17
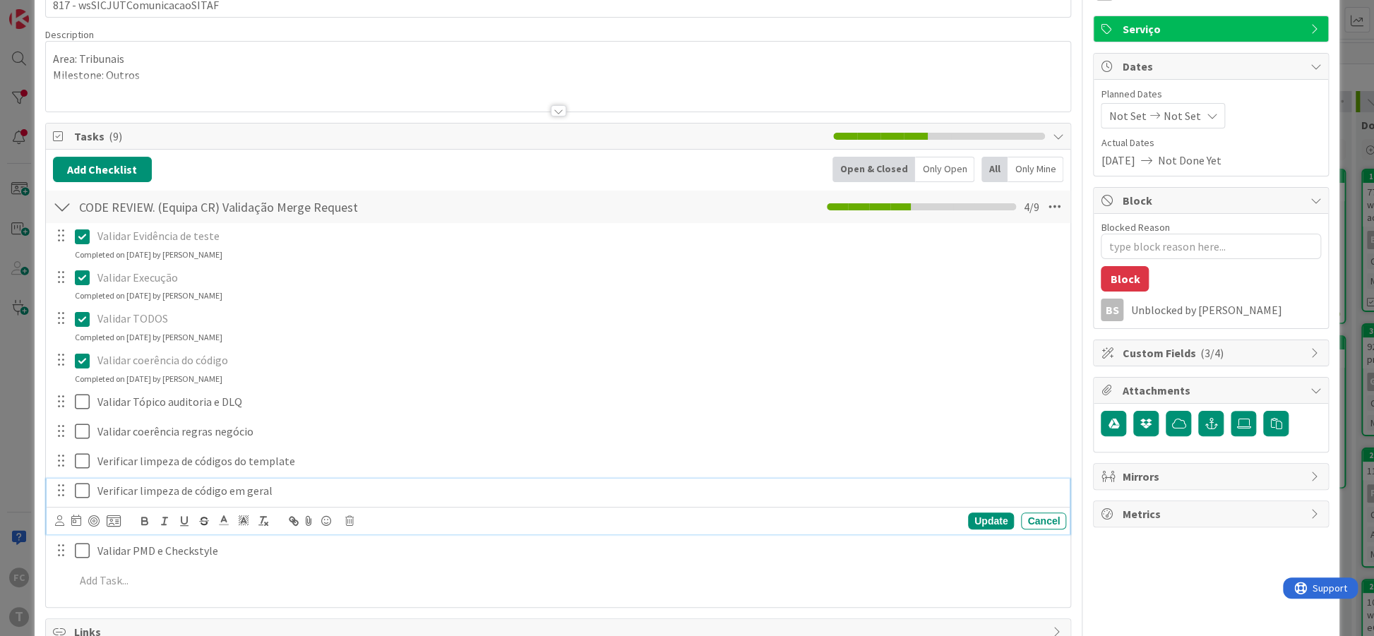
click at [81, 490] on icon at bounding box center [85, 490] width 21 height 17
type textarea "x"
